Goal: Task Accomplishment & Management: Use online tool/utility

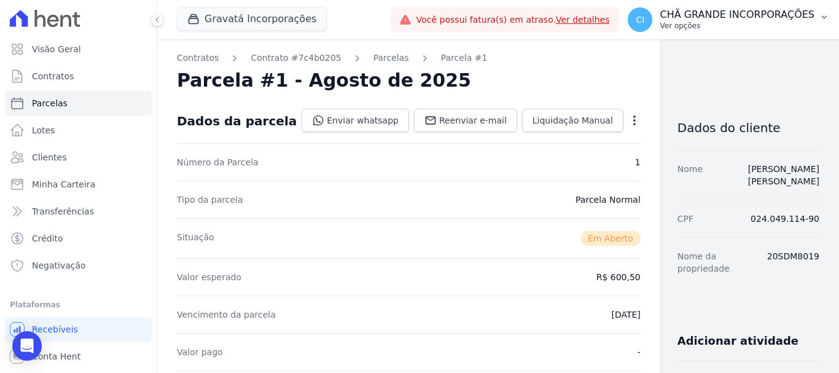
click at [707, 25] on p "Ver opções" at bounding box center [737, 26] width 155 height 10
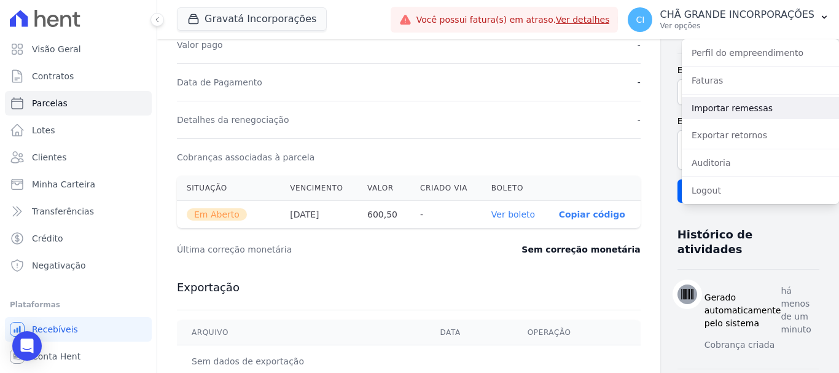
click at [704, 101] on link "Importar remessas" at bounding box center [760, 108] width 157 height 22
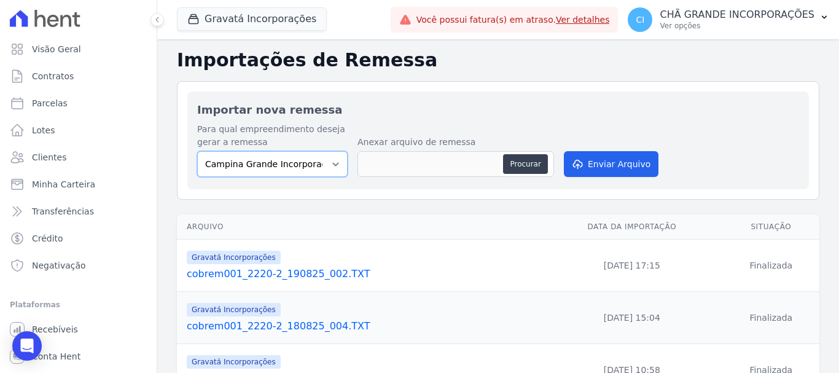
click at [240, 161] on select "Campina Grande Incorporações SPE LTDA Chã Grande Incorporações SPE LTDA Gravatá…" at bounding box center [272, 164] width 150 height 26
click at [197, 151] on select "Campina Grande Incorporações SPE LTDA Chã Grande Incorporações SPE LTDA Gravatá…" at bounding box center [272, 164] width 150 height 26
click at [291, 170] on select "Campina Grande Incorporações SPE LTDA Chã Grande Incorporações SPE LTDA Gravatá…" at bounding box center [272, 164] width 150 height 26
select select "5275b983-619f-43ac-95cf-dea9128da5c7"
click at [197, 151] on select "Campina Grande Incorporações SPE LTDA Chã Grande Incorporações SPE LTDA Gravatá…" at bounding box center [272, 164] width 150 height 26
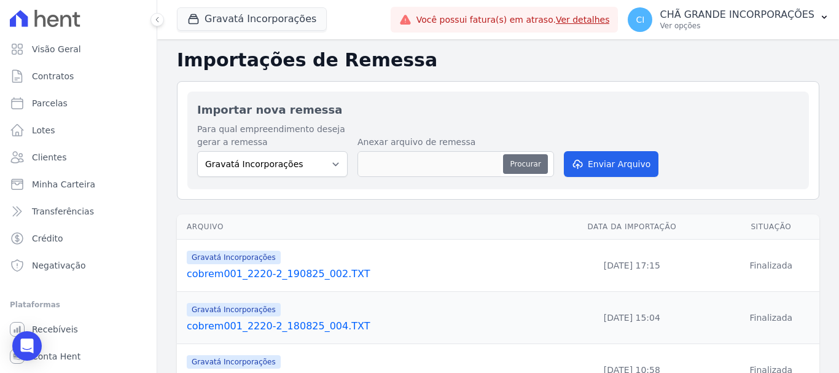
click at [532, 164] on button "Procurar" at bounding box center [525, 164] width 44 height 20
type input "cobrem001_2220-2_190825_003.TXT"
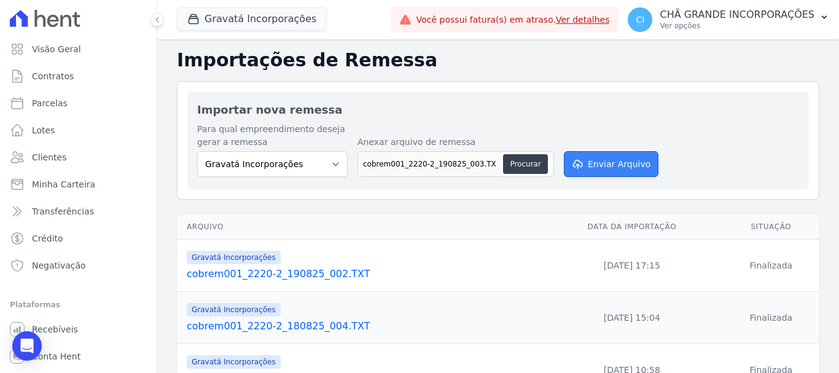
click at [615, 170] on button "Enviar Arquivo" at bounding box center [611, 164] width 95 height 26
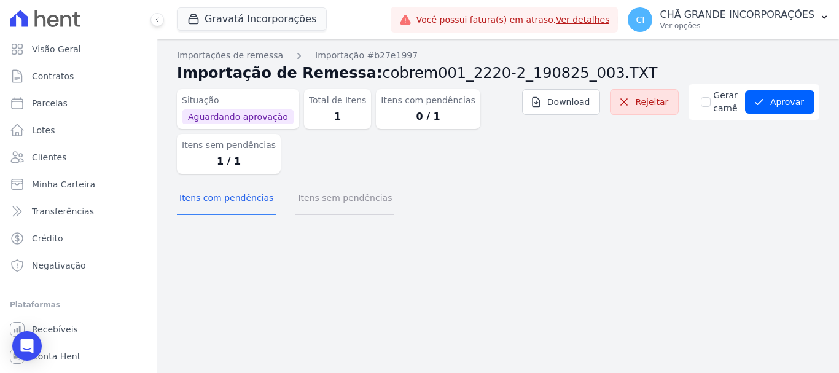
click at [351, 193] on button "Itens sem pendências" at bounding box center [344, 199] width 99 height 32
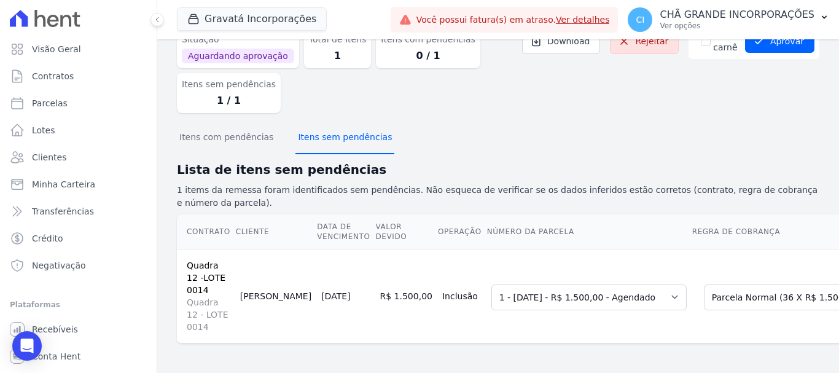
scroll to position [71, 0]
click at [322, 142] on button "Itens sem pendências" at bounding box center [344, 138] width 99 height 32
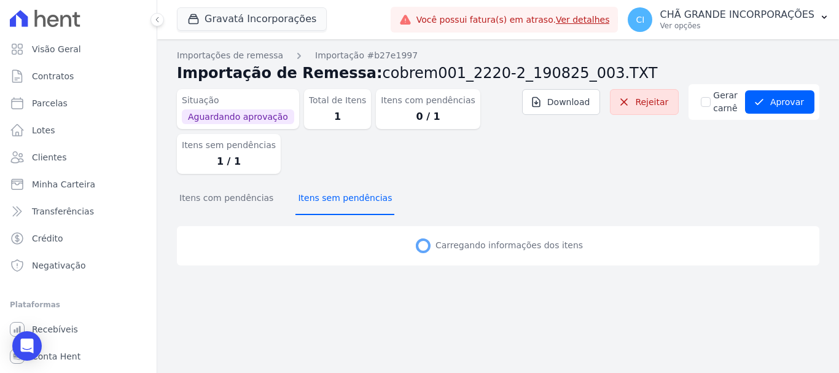
scroll to position [0, 0]
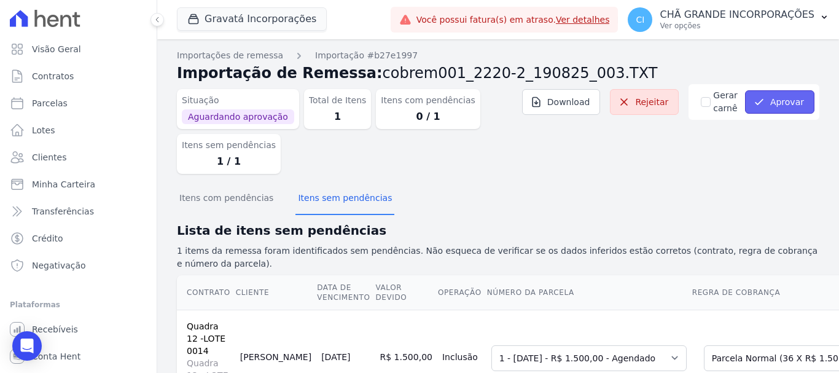
click at [753, 99] on icon "submit" at bounding box center [759, 102] width 12 height 12
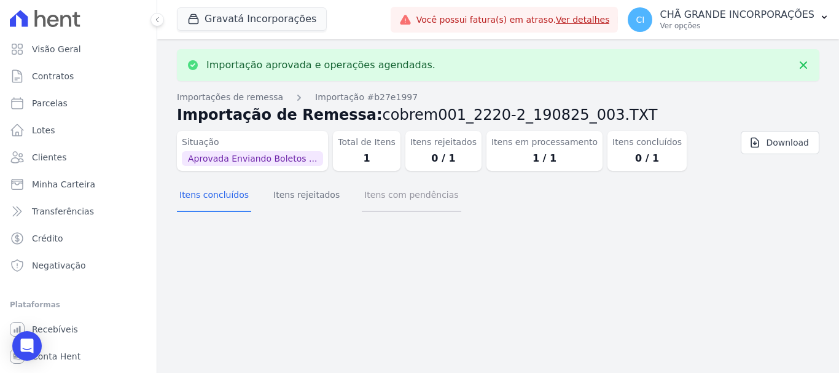
click at [407, 201] on button "Itens com pendências" at bounding box center [411, 196] width 99 height 32
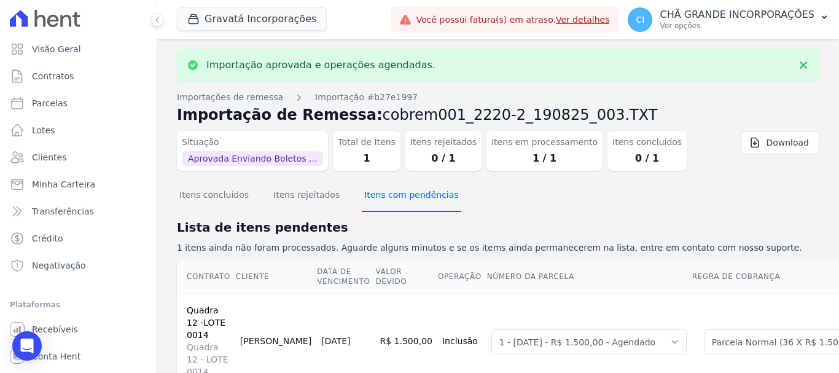
click at [407, 201] on button "Itens com pendências" at bounding box center [411, 196] width 99 height 32
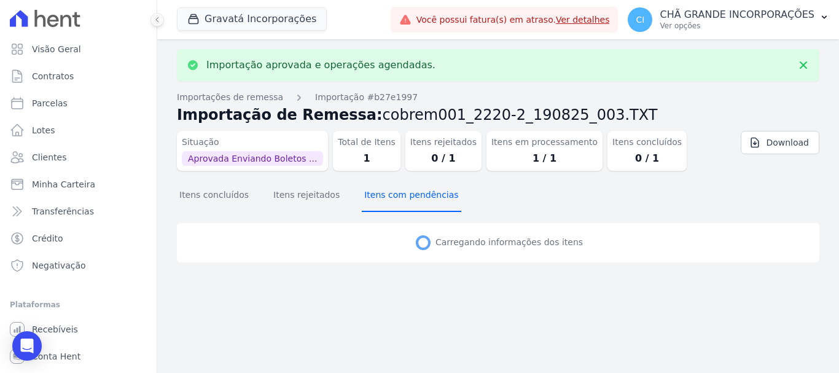
click at [407, 201] on button "Itens com pendências" at bounding box center [411, 196] width 99 height 32
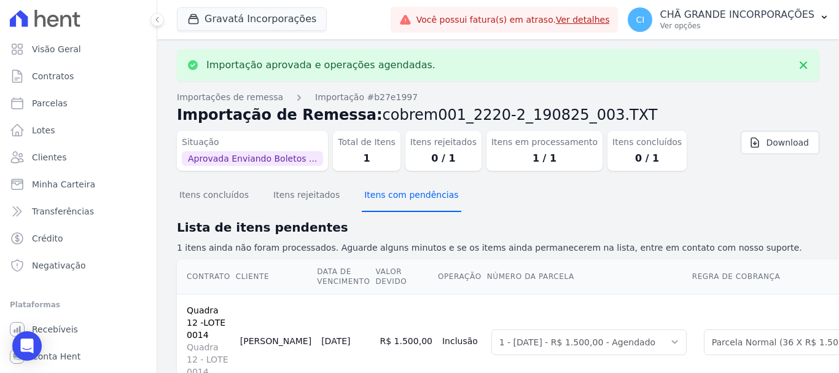
click at [407, 201] on button "Itens com pendências" at bounding box center [411, 196] width 99 height 32
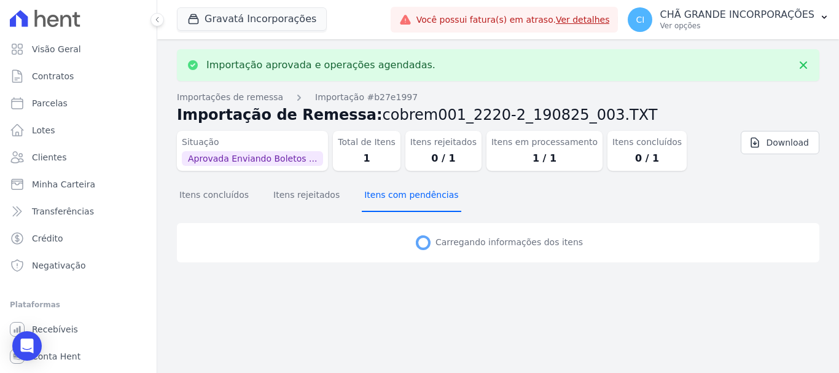
click at [407, 201] on button "Itens com pendências" at bounding box center [411, 196] width 99 height 32
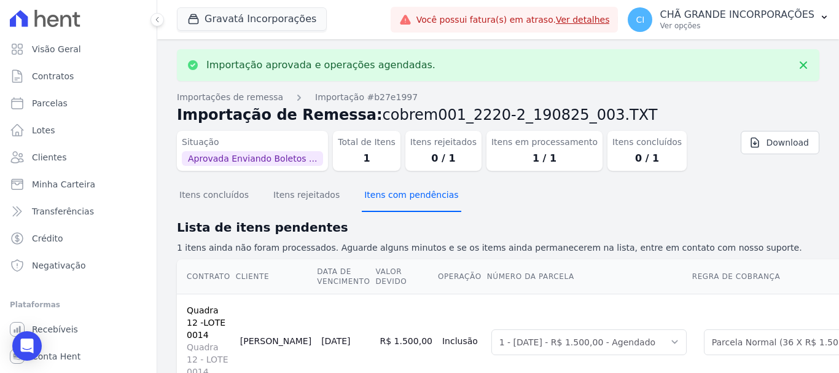
click at [407, 201] on button "Itens com pendências" at bounding box center [411, 196] width 99 height 32
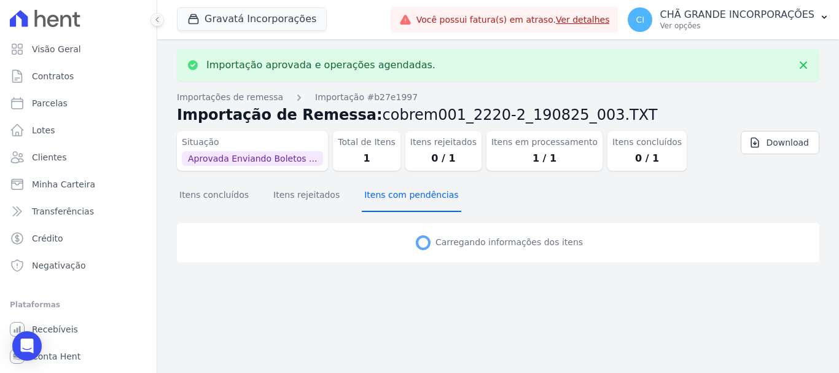
click at [407, 201] on button "Itens com pendências" at bounding box center [411, 196] width 99 height 32
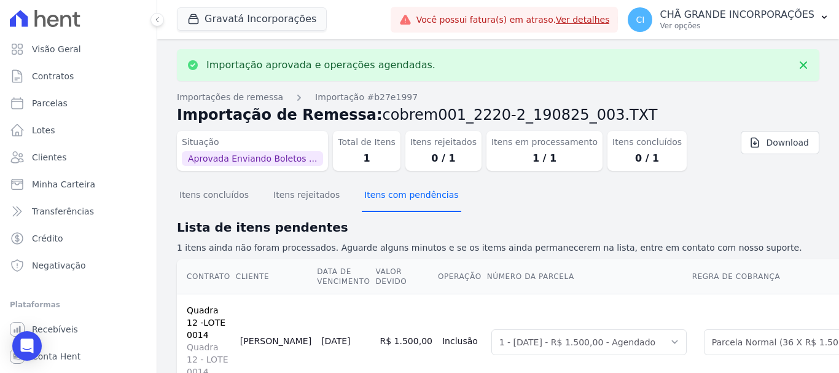
click at [407, 201] on button "Itens com pendências" at bounding box center [411, 196] width 99 height 32
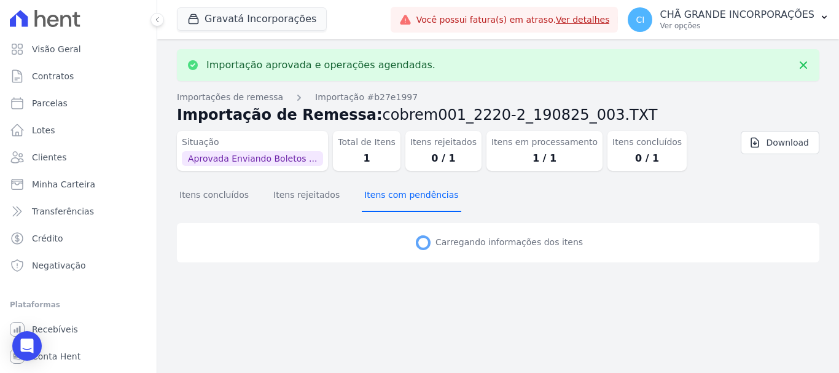
click at [407, 201] on button "Itens com pendências" at bounding box center [411, 196] width 99 height 32
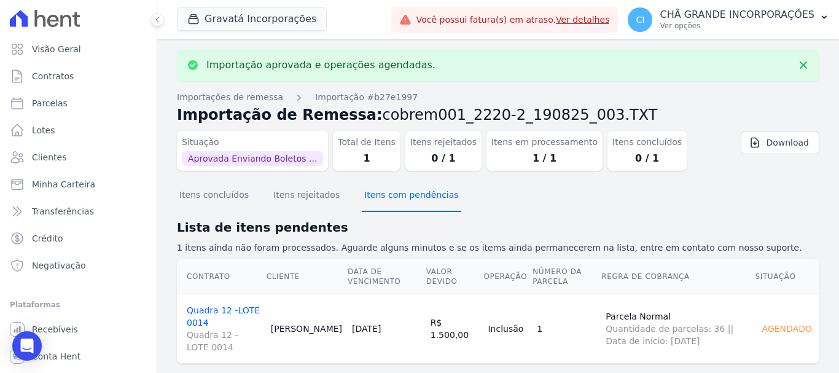
click at [407, 201] on button "Itens com pendências" at bounding box center [411, 196] width 99 height 32
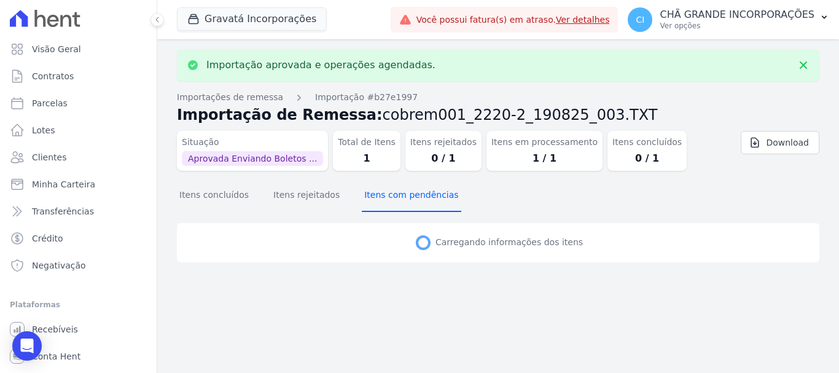
click at [407, 201] on button "Itens com pendências" at bounding box center [411, 196] width 99 height 32
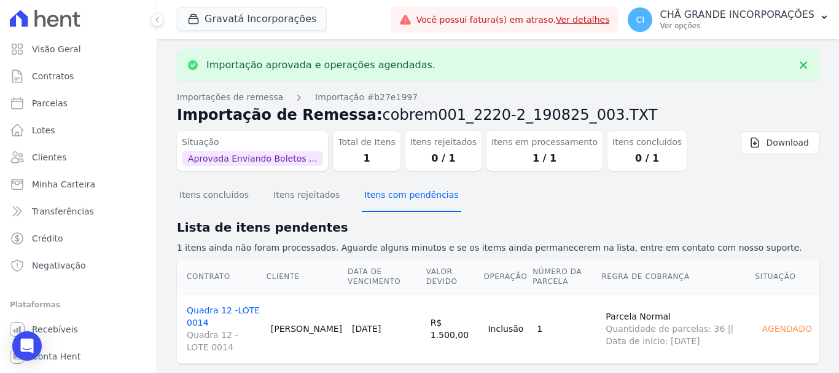
click at [407, 201] on button "Itens com pendências" at bounding box center [411, 196] width 99 height 32
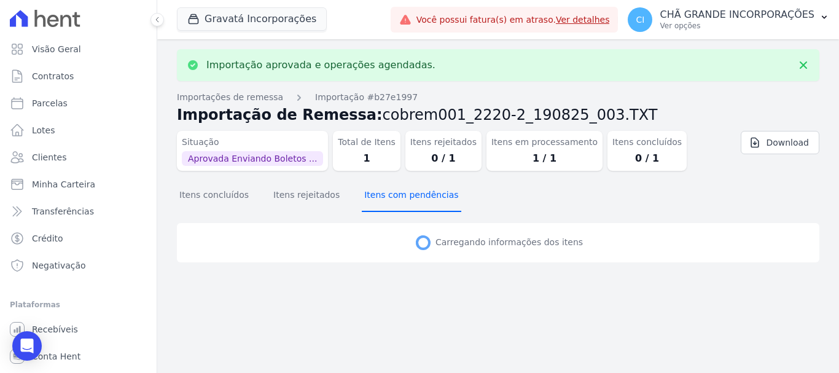
click at [407, 201] on button "Itens com pendências" at bounding box center [411, 196] width 99 height 32
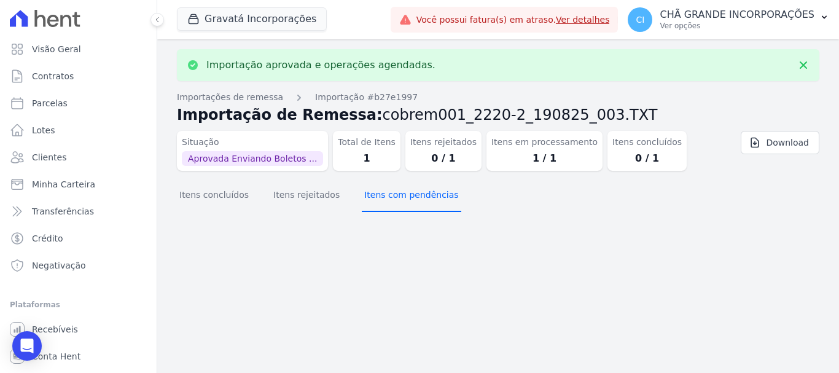
click at [407, 201] on button "Itens com pendências" at bounding box center [411, 196] width 99 height 32
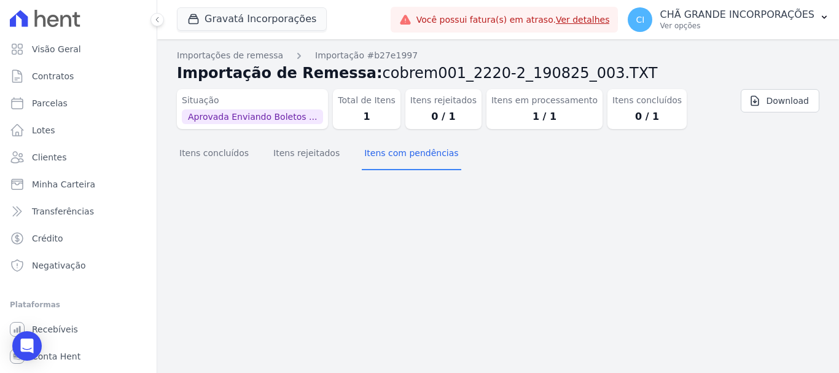
click at [225, 195] on div "Importação aprovada e operações agendadas. Importações de remessa Importação #b…" at bounding box center [498, 205] width 682 height 333
click at [227, 157] on button "Itens concluídos" at bounding box center [214, 154] width 74 height 32
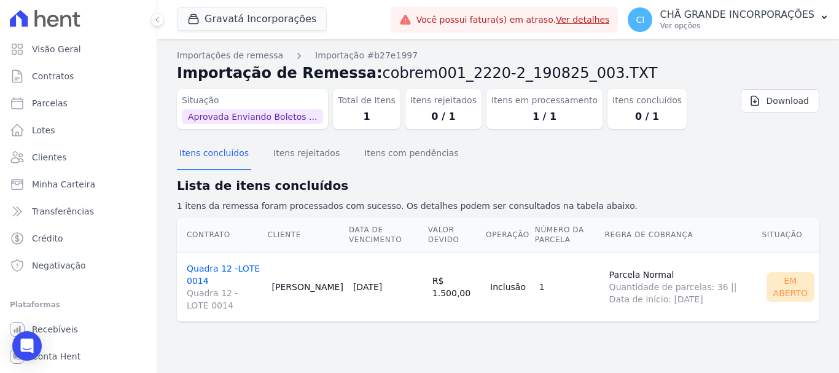
click at [233, 268] on link "Quadra 12 -LOTE 0014 Quadra 12 - LOTE 0014" at bounding box center [225, 287] width 76 height 48
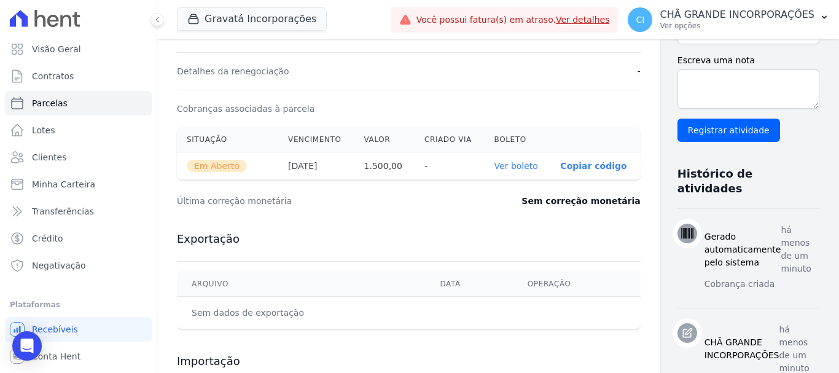
scroll to position [368, 0]
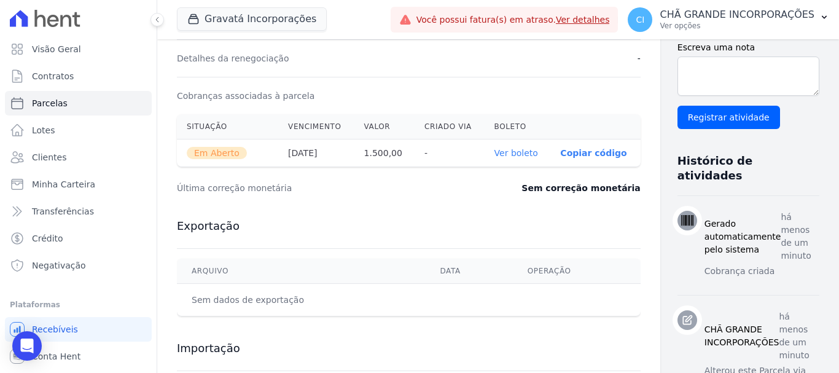
click at [485, 146] on th "Ver boleto" at bounding box center [518, 153] width 66 height 28
click at [494, 149] on link "Ver boleto" at bounding box center [516, 153] width 44 height 10
